Goal: Task Accomplishment & Management: Manage account settings

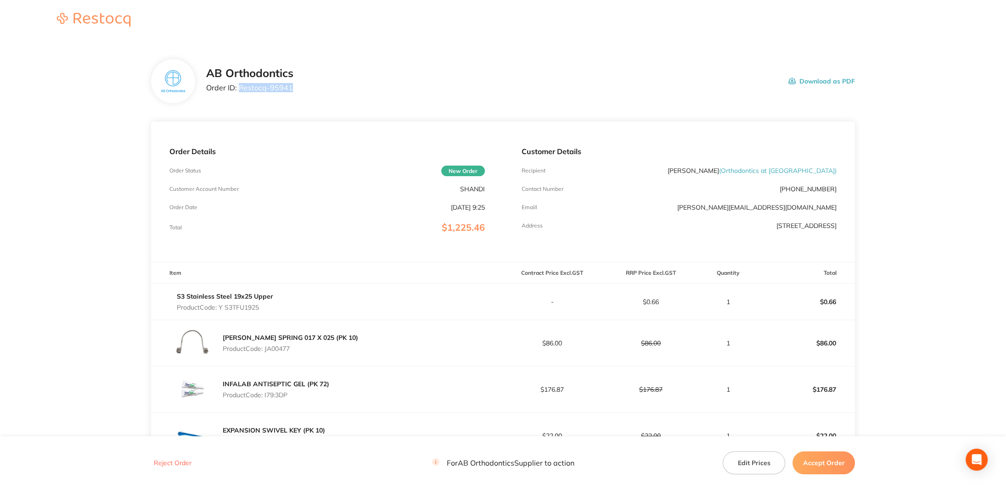
drag, startPoint x: 295, startPoint y: 90, endPoint x: 239, endPoint y: 91, distance: 56.5
click at [239, 91] on div "AB Orthodontics Order ID: Restocq- 95941 Download as PDF" at bounding box center [530, 81] width 649 height 28
copy p "Restocq- 95941"
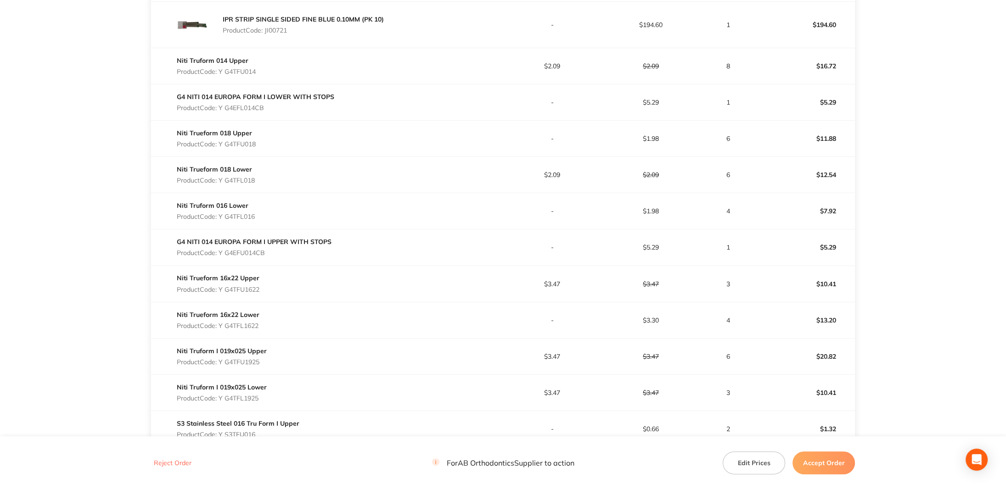
scroll to position [643, 0]
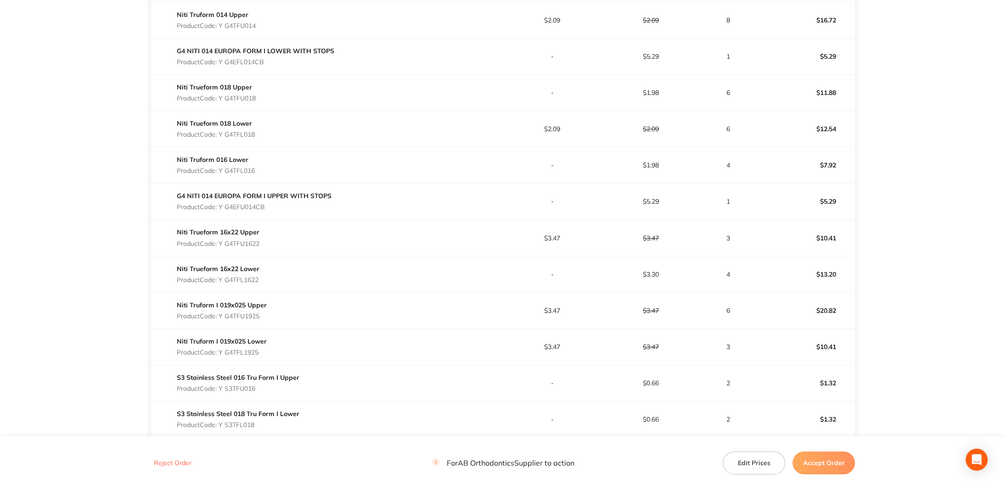
click at [476, 300] on div "Niti Truform I 019x025 Upper Product Code: Y G4TFU1925" at bounding box center [327, 311] width 352 height 26
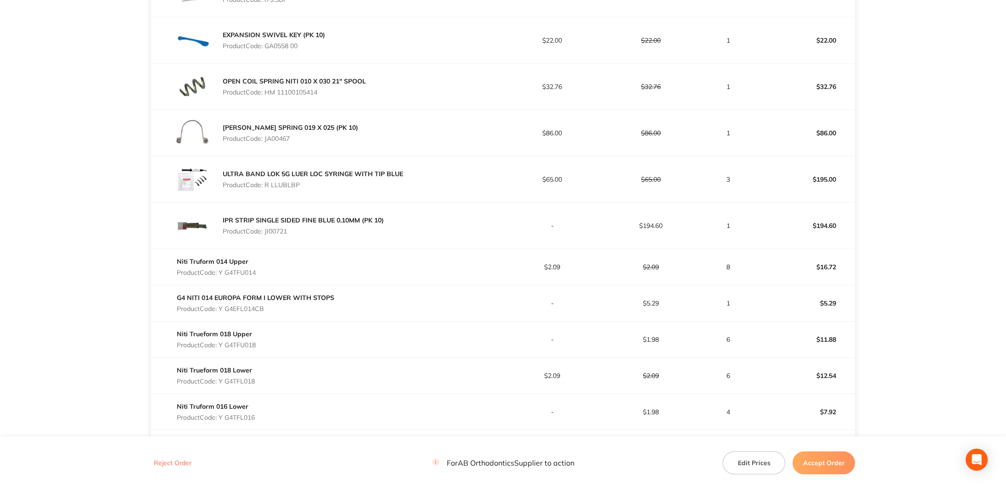
scroll to position [280, 0]
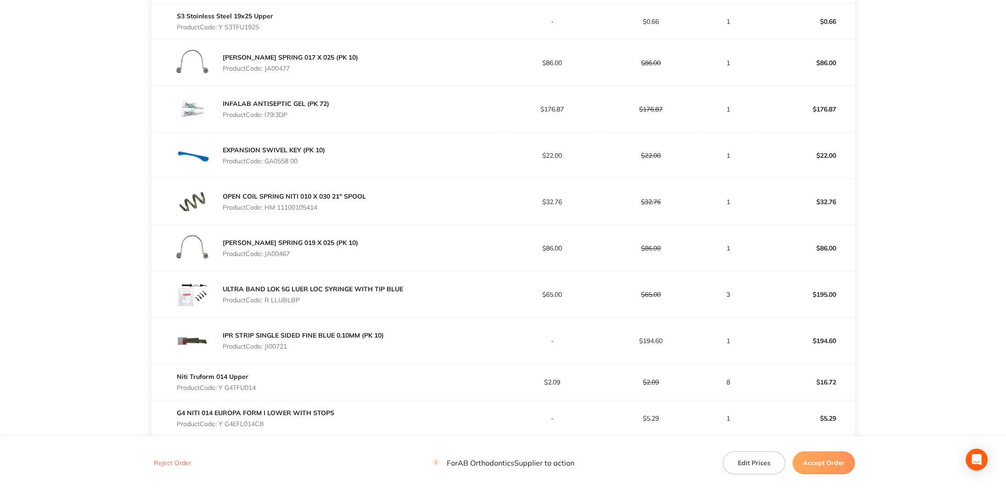
click at [250, 384] on p "Product Code: Y G4TFU014" at bounding box center [216, 387] width 79 height 7
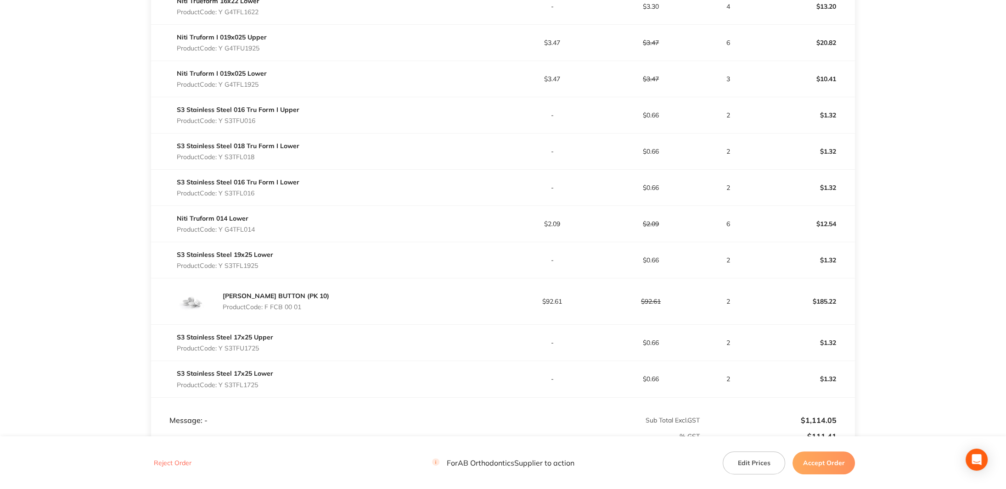
scroll to position [911, 0]
click at [241, 106] on link "S3 Stainless Steel 016 Tru Form I Upper" at bounding box center [238, 110] width 123 height 8
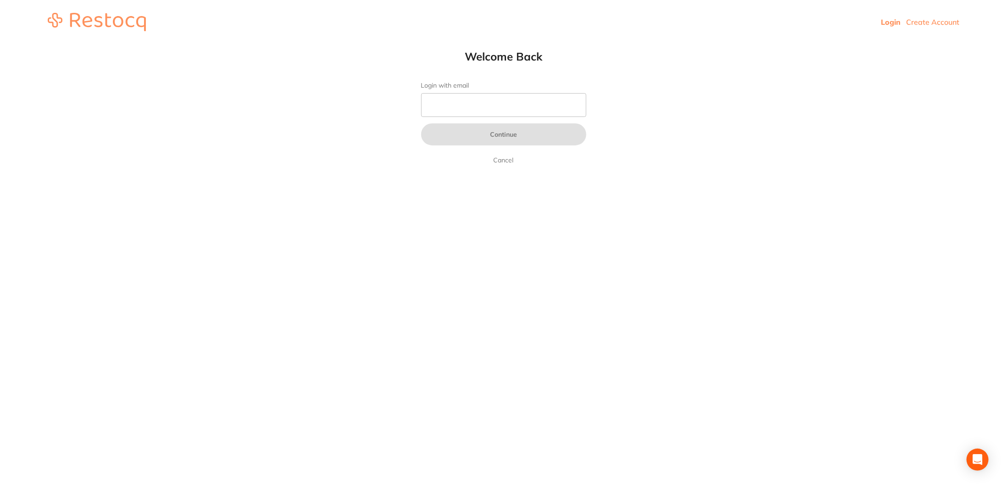
click at [499, 156] on link "Cancel" at bounding box center [504, 160] width 24 height 11
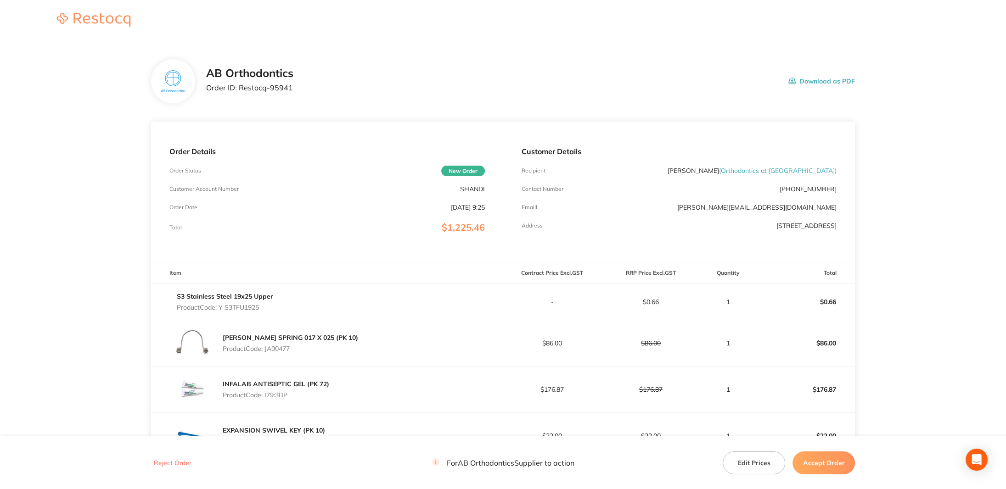
click at [811, 465] on button "Accept Order" at bounding box center [823, 462] width 62 height 23
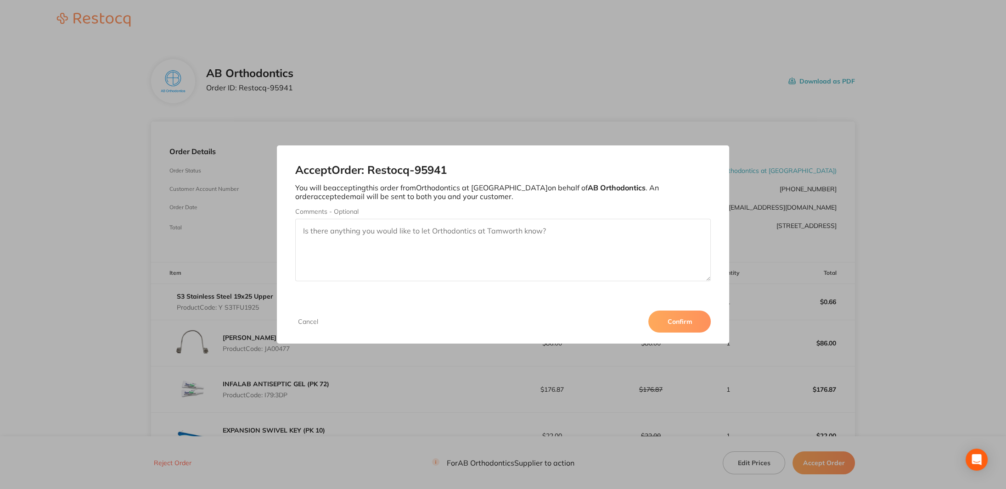
click at [663, 318] on button "Confirm" at bounding box center [679, 322] width 62 height 22
